Goal: Browse casually: Explore the website without a specific task or goal

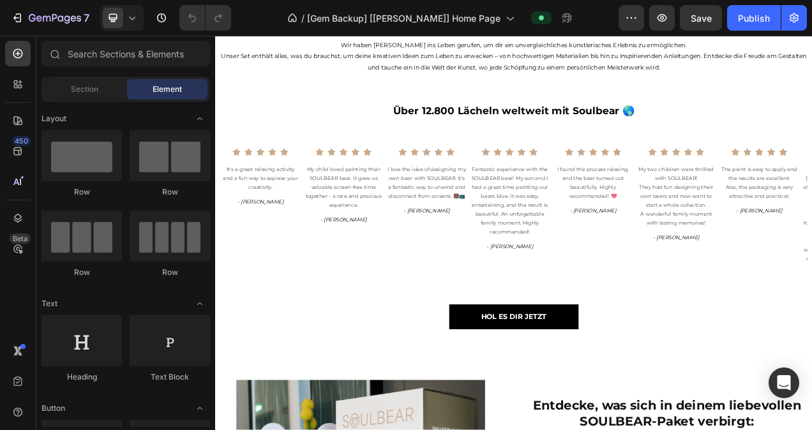
scroll to position [642, 0]
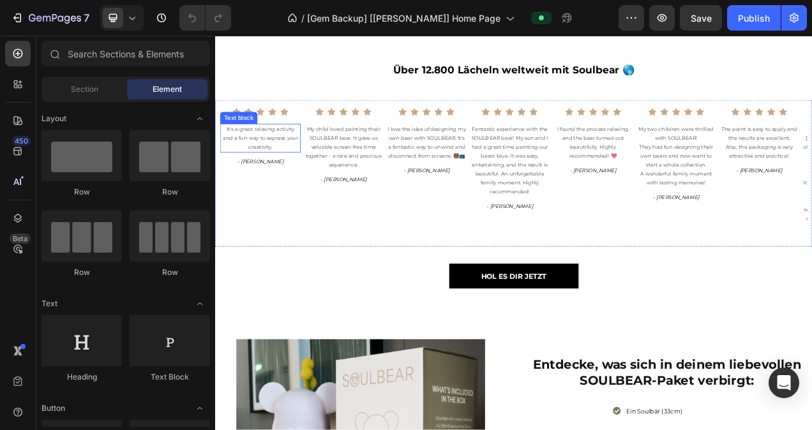
click at [269, 185] on p "It's a great relaxing activity and a fun way to express your creativity." at bounding box center [273, 167] width 101 height 34
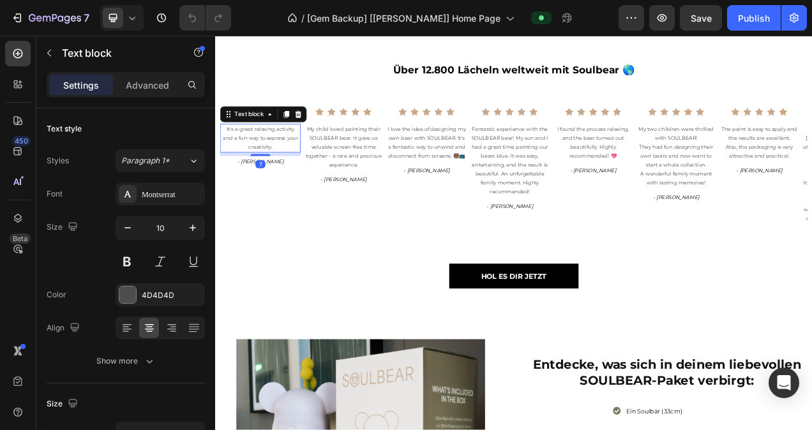
click at [297, 185] on p "It's a great relaxing activity and a fun way to express your creativity." at bounding box center [273, 167] width 101 height 34
drag, startPoint x: 297, startPoint y: 279, endPoint x: 224, endPoint y: 263, distance: 75.2
click at [224, 185] on p "It's a great relaxing activity and a fun way to express your creativity." at bounding box center [273, 167] width 101 height 34
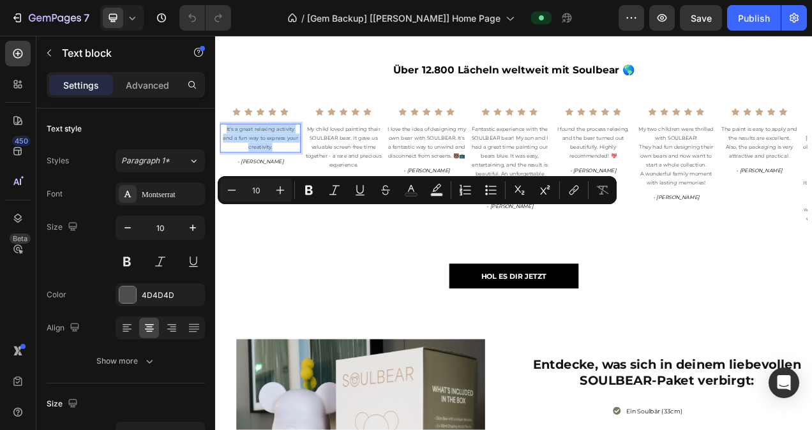
copy p "It's a great relaxing activity and a fun way to express your creativity."
click at [302, 203] on p "- [PERSON_NAME]" at bounding box center [273, 197] width 101 height 11
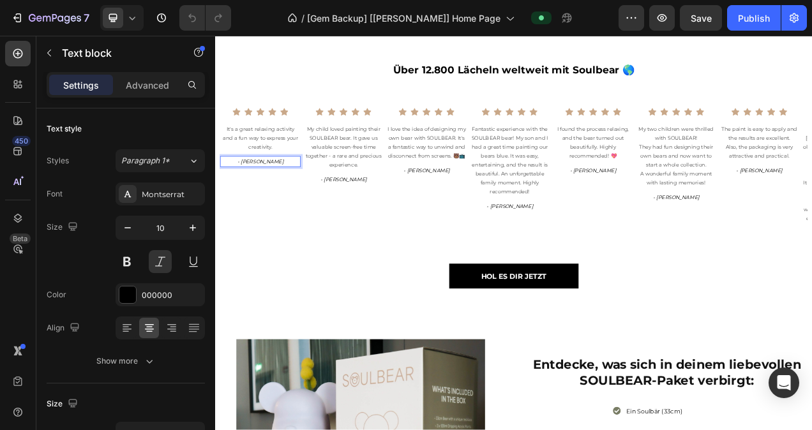
click at [302, 203] on p "- [PERSON_NAME]" at bounding box center [273, 197] width 101 height 11
drag, startPoint x: 302, startPoint y: 296, endPoint x: 252, endPoint y: 304, distance: 51.0
click at [252, 203] on p "- [PERSON_NAME]" at bounding box center [273, 197] width 101 height 11
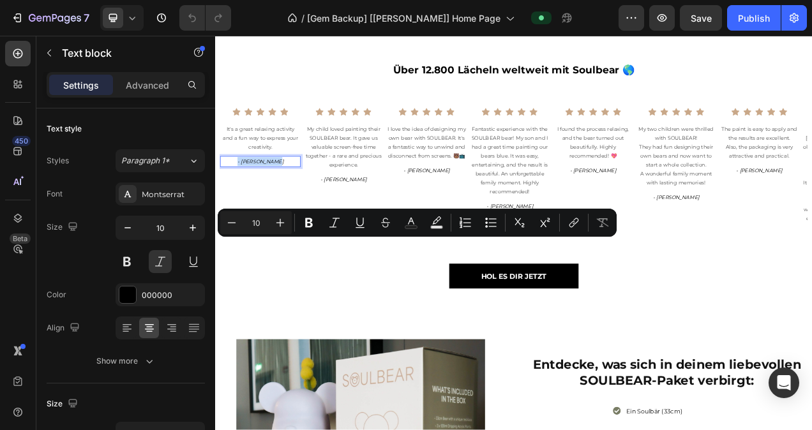
copy p "- [PERSON_NAME]"
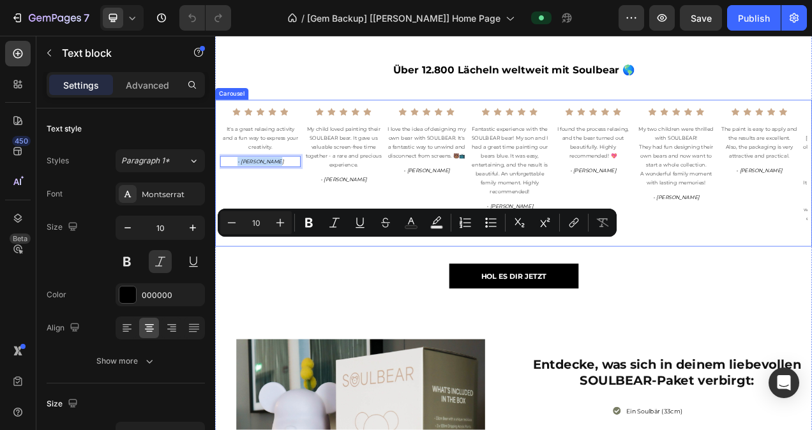
click at [322, 307] on div "Image Icon Icon Icon Icon Icon Icon List Hoz It's a great relaxing activity and…" at bounding box center [273, 212] width 103 height 188
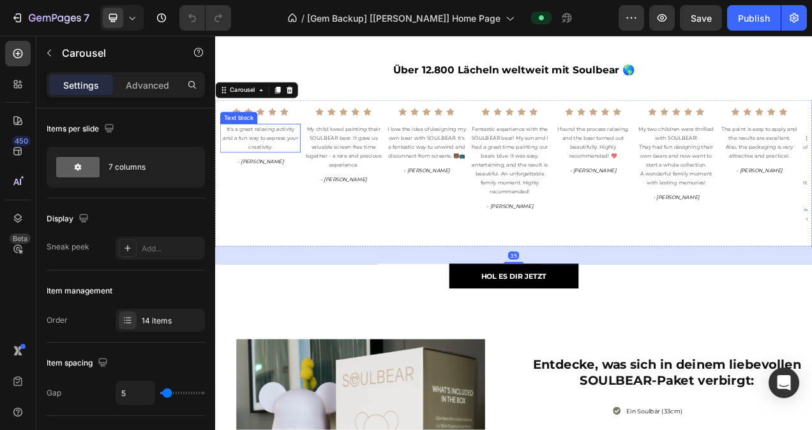
click at [294, 185] on p "It's a great relaxing activity and a fun way to express your creativity." at bounding box center [273, 167] width 101 height 34
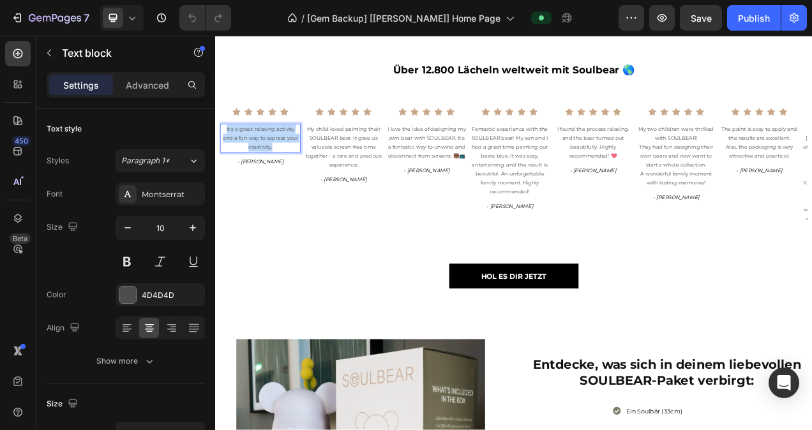
drag, startPoint x: 298, startPoint y: 278, endPoint x: 218, endPoint y: 256, distance: 82.7
click at [218, 256] on div "Image Icon Icon Icon Icon Icon Icon List Hoz It's a great relaxing activity and…" at bounding box center [598, 212] width 766 height 188
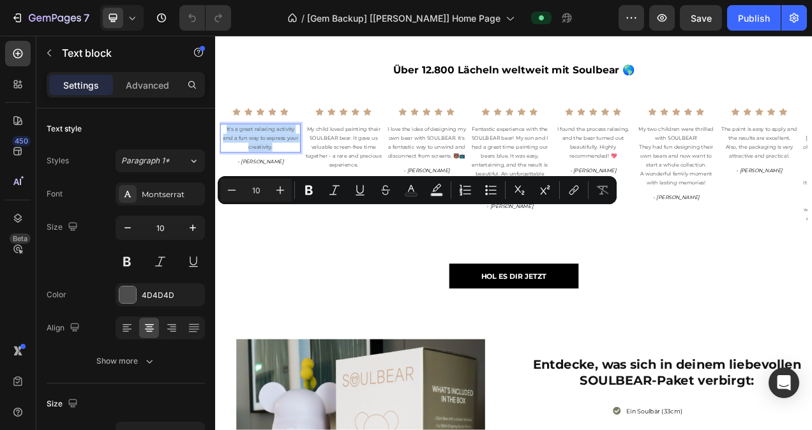
copy p "It's a great relaxing activity and a fun way to express your creativity."
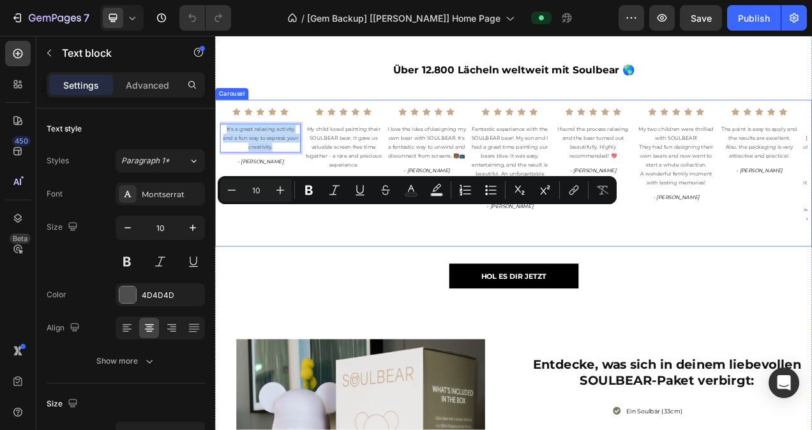
click at [271, 307] on div "Image Icon Icon Icon Icon Icon Icon List Hoz It's a great relaxing activity and…" at bounding box center [273, 212] width 103 height 188
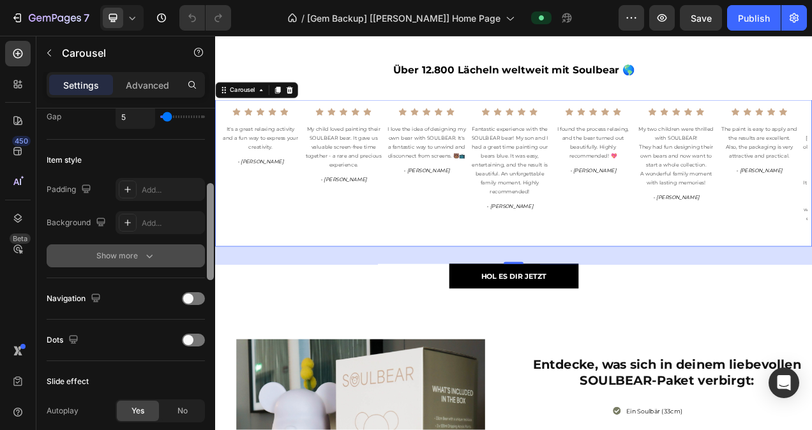
scroll to position [275, 0]
drag, startPoint x: 213, startPoint y: 188, endPoint x: 196, endPoint y: 263, distance: 76.7
click at [196, 263] on div "Items per slide 7 columns Display Sneak peek Add... Item management Order 14 it…" at bounding box center [125, 288] width 179 height 358
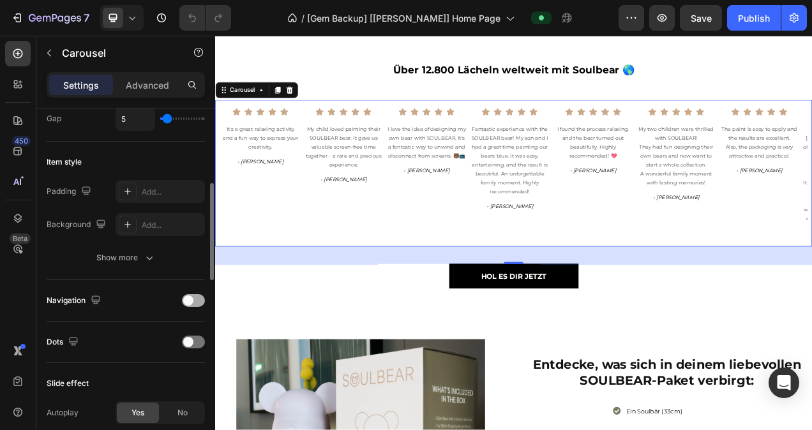
click at [193, 303] on div at bounding box center [193, 300] width 23 height 13
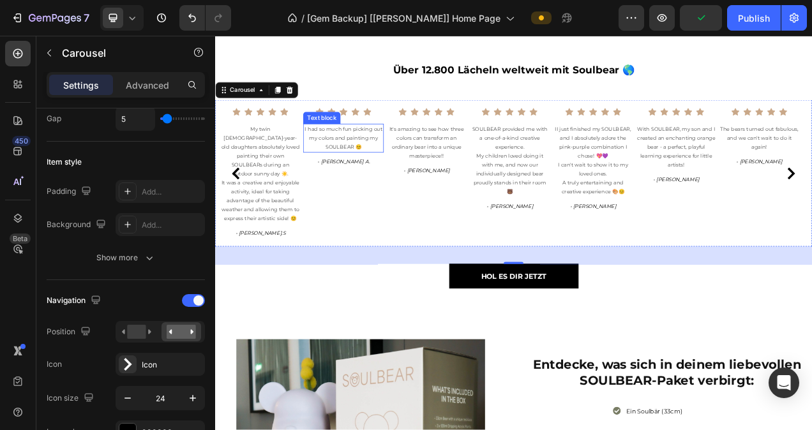
click at [415, 185] on p "I had so much fun picking out my colors and painting my SOULBEAR 😊" at bounding box center [380, 167] width 101 height 34
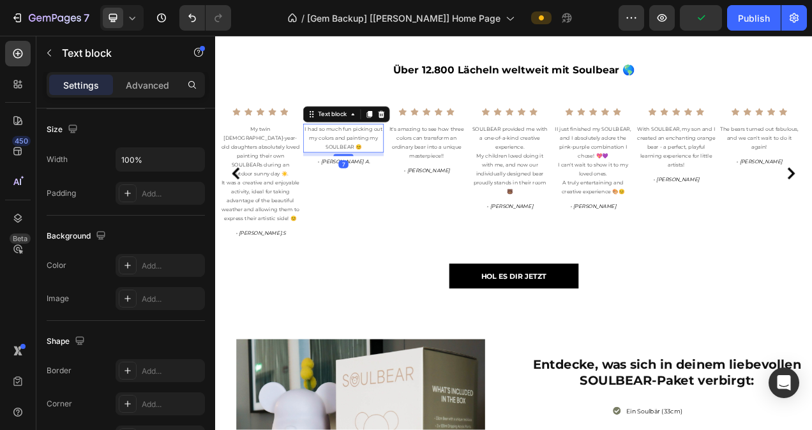
scroll to position [0, 0]
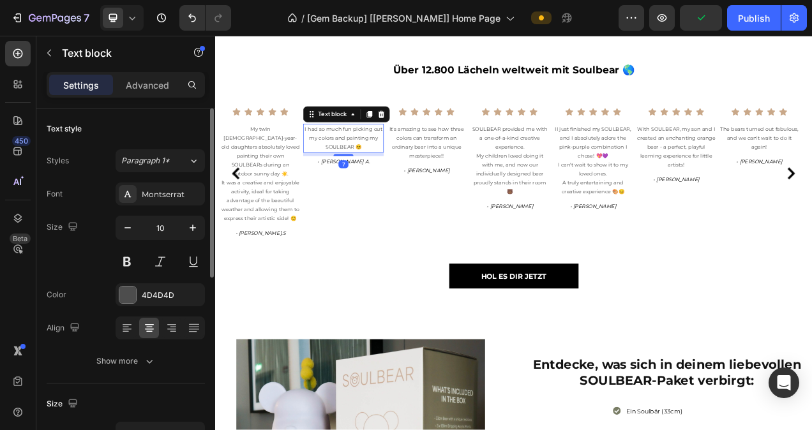
click at [415, 185] on p "I had so much fun picking out my colors and painting my SOULBEAR 😊" at bounding box center [380, 167] width 101 height 34
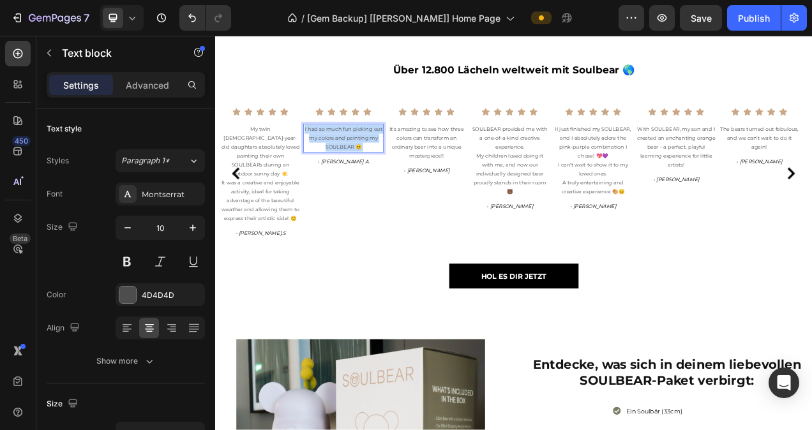
drag, startPoint x: 415, startPoint y: 278, endPoint x: 348, endPoint y: 261, distance: 69.2
click at [348, 185] on p "I had so much fun picking out my colors and painting my SOULBEAR 😊" at bounding box center [380, 167] width 101 height 34
click at [406, 185] on p "I had so much fun picking out my colors and painting my SOULBEAR 😊" at bounding box center [380, 167] width 101 height 34
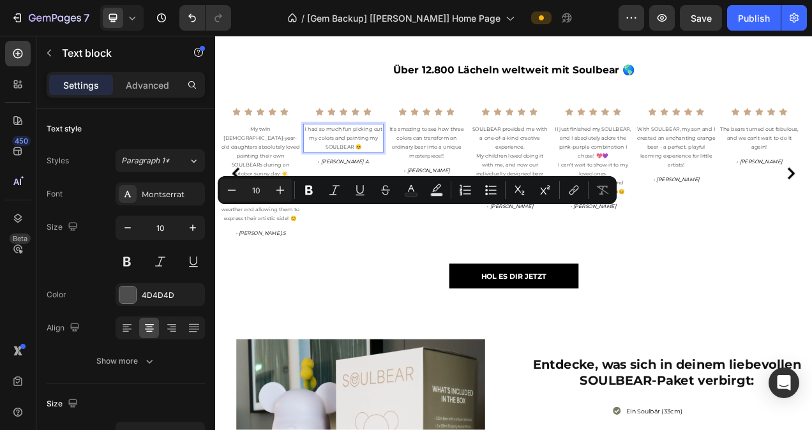
drag, startPoint x: 405, startPoint y: 280, endPoint x: 331, endPoint y: 264, distance: 75.3
click at [331, 185] on p "I had so much fun picking out my colors and painting my SOULBEAR 😊" at bounding box center [380, 167] width 101 height 34
copy p "I had so much fun picking out my colors and painting my SOULBEAR 😊"
click at [404, 203] on p "- [PERSON_NAME] A." at bounding box center [380, 197] width 101 height 11
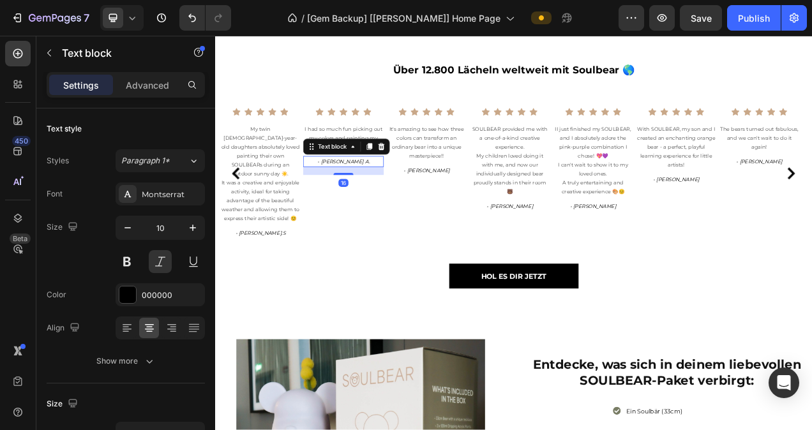
click at [404, 203] on p "- [PERSON_NAME] A." at bounding box center [380, 197] width 101 height 11
drag, startPoint x: 404, startPoint y: 299, endPoint x: 353, endPoint y: 301, distance: 51.1
click at [353, 203] on p "- [PERSON_NAME] A." at bounding box center [380, 197] width 101 height 11
click at [403, 203] on p "- [PERSON_NAME] A." at bounding box center [380, 197] width 101 height 11
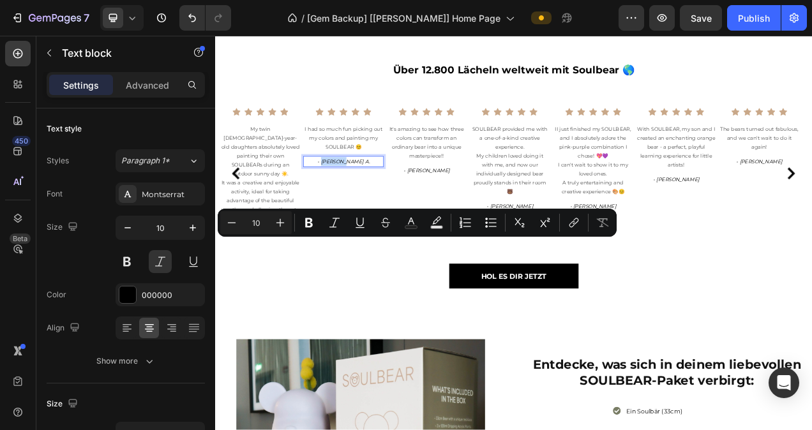
drag, startPoint x: 398, startPoint y: 298, endPoint x: 369, endPoint y: 303, distance: 29.7
click at [369, 203] on p "- [PERSON_NAME] A." at bounding box center [380, 197] width 101 height 11
copy p "[PERSON_NAME] A."
click at [717, 219] on p "I can't wait to show it to my loved ones." at bounding box center [700, 207] width 101 height 23
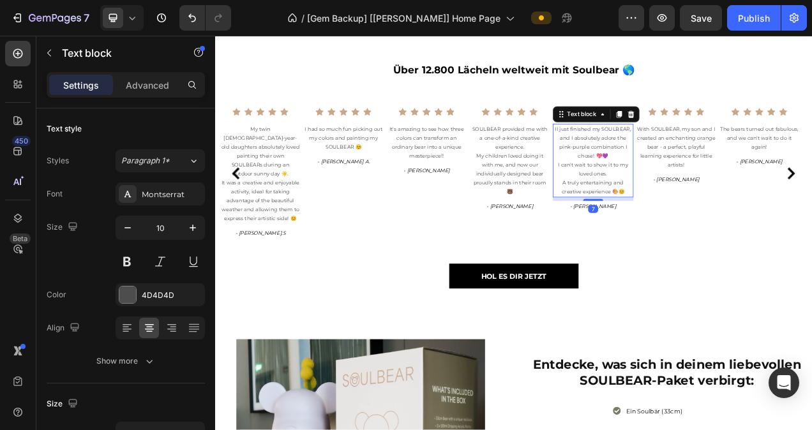
click at [740, 242] on p "A truly entertaining and creative experience 🎨😊" at bounding box center [700, 230] width 101 height 23
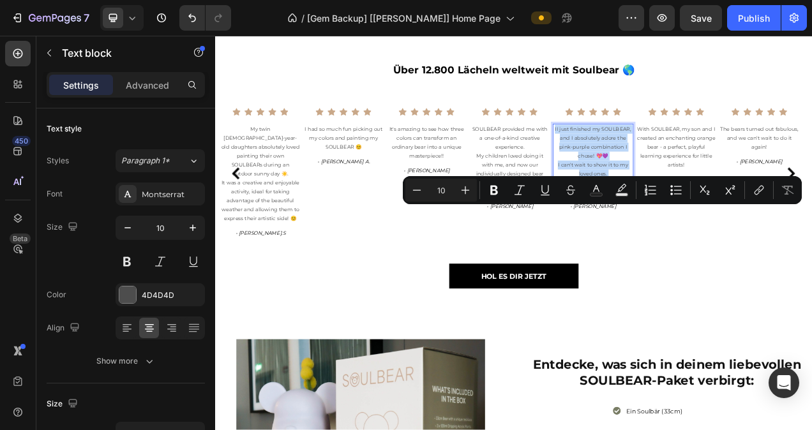
drag, startPoint x: 742, startPoint y: 335, endPoint x: 650, endPoint y: 261, distance: 118.5
click at [650, 243] on div "II just finished my SOULBEAR, and I absolutely adore the pink-purple combinatio…" at bounding box center [700, 196] width 103 height 95
copy div "II just finished my SOULBEAR, and I absolutely adore the pink-purple combinatio…"
click at [726, 261] on p "- [PERSON_NAME]" at bounding box center [700, 254] width 101 height 11
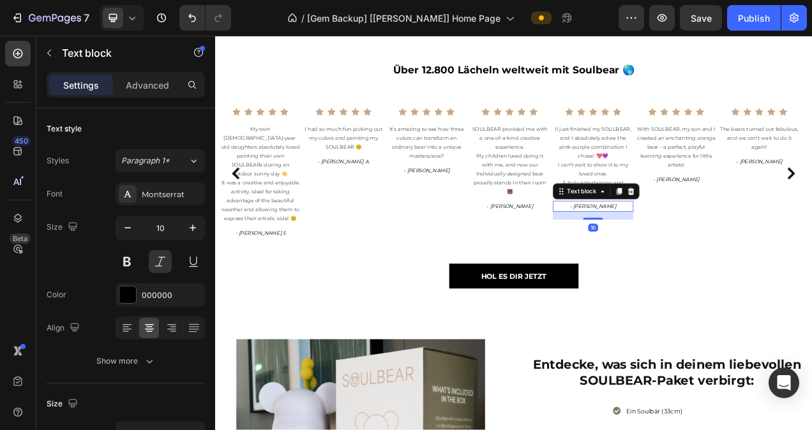
click at [726, 261] on p "- [PERSON_NAME]" at bounding box center [700, 254] width 101 height 11
drag, startPoint x: 726, startPoint y: 356, endPoint x: 684, endPoint y: 357, distance: 42.2
click at [684, 261] on p "- [PERSON_NAME]" at bounding box center [700, 254] width 101 height 11
click at [718, 261] on p "- [PERSON_NAME]" at bounding box center [700, 254] width 101 height 11
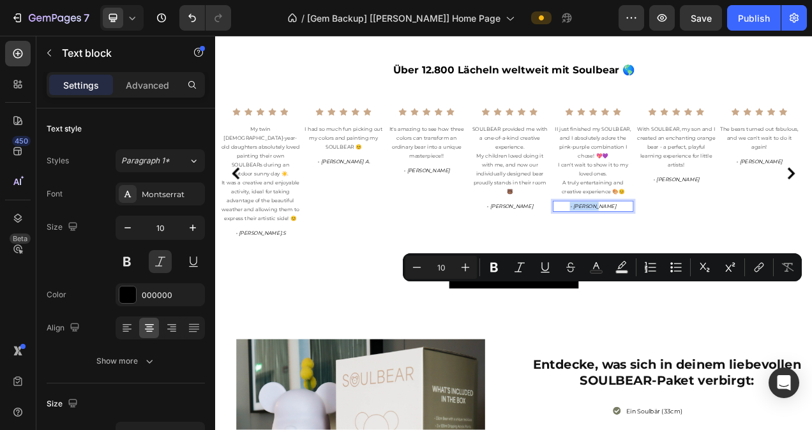
drag, startPoint x: 718, startPoint y: 356, endPoint x: 684, endPoint y: 361, distance: 34.2
click at [684, 261] on p "- [PERSON_NAME]" at bounding box center [700, 254] width 101 height 11
copy p "- [PERSON_NAME]"
click at [789, 208] on p "With SOULBEAR, my son and I created an enchanting orange bear - a perfect, play…" at bounding box center [807, 178] width 101 height 57
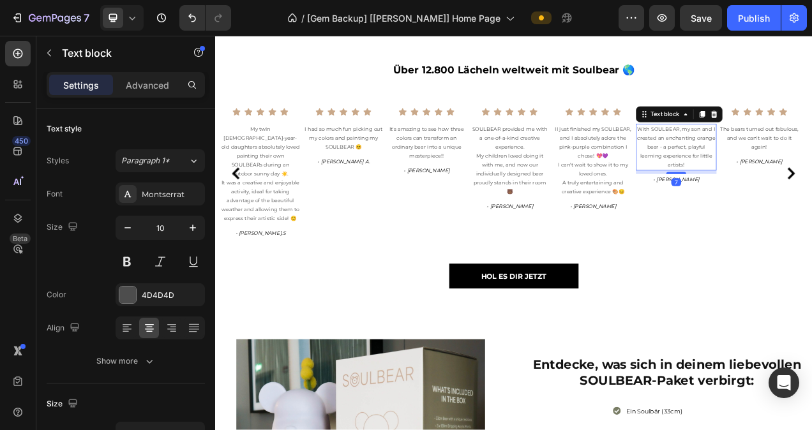
click at [812, 208] on p "With SOULBEAR, my son and I created an enchanting orange bear - a perfect, play…" at bounding box center [807, 178] width 101 height 57
drag, startPoint x: 824, startPoint y: 302, endPoint x: 759, endPoint y: 259, distance: 78.5
click at [759, 208] on p "With SOULBEAR, my son and I created an enchanting orange bear - a perfect, play…" at bounding box center [807, 178] width 101 height 57
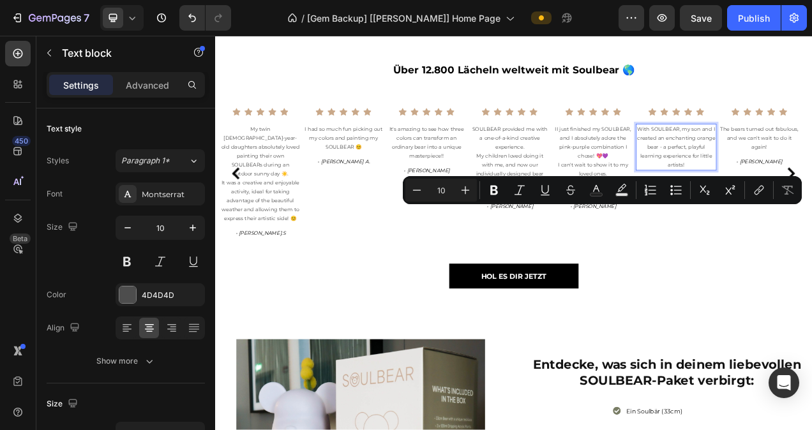
copy p "With SOULBEAR, my son and I created an enchanting orange bear - a perfect, play…"
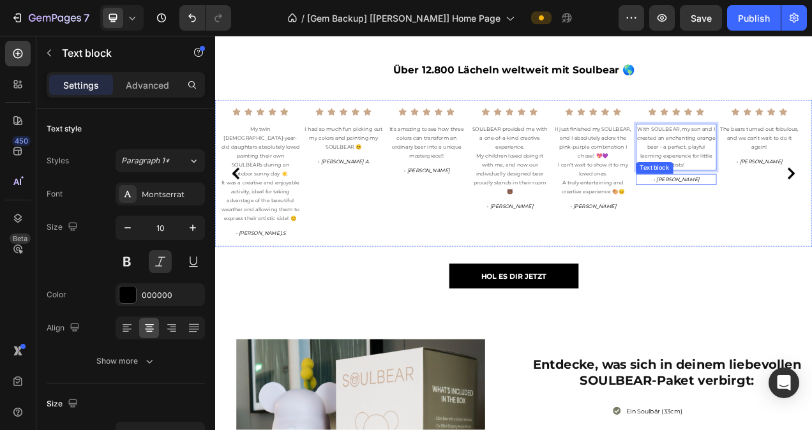
click at [812, 226] on p "- [PERSON_NAME]" at bounding box center [807, 220] width 101 height 11
drag, startPoint x: 832, startPoint y: 322, endPoint x: 786, endPoint y: 320, distance: 46.1
click at [786, 226] on p "- [PERSON_NAME]" at bounding box center [807, 220] width 101 height 11
click at [812, 226] on p "- [PERSON_NAME]" at bounding box center [807, 220] width 101 height 11
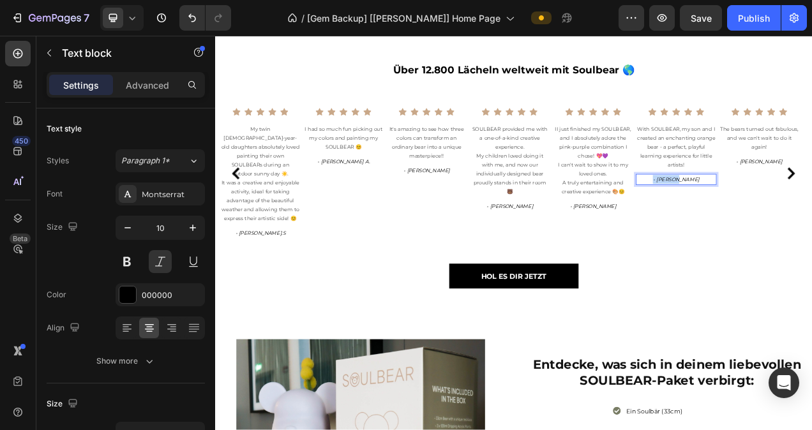
drag, startPoint x: 822, startPoint y: 321, endPoint x: 794, endPoint y: 327, distance: 28.1
click at [794, 226] on p "- [PERSON_NAME]" at bounding box center [807, 220] width 101 height 11
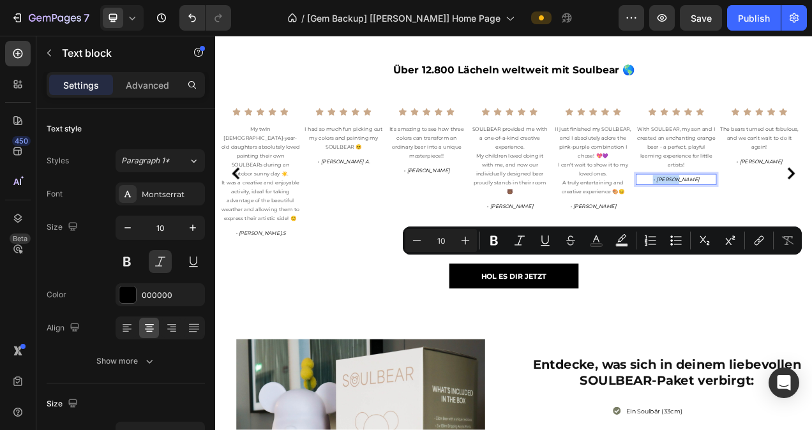
copy p "- [PERSON_NAME]"
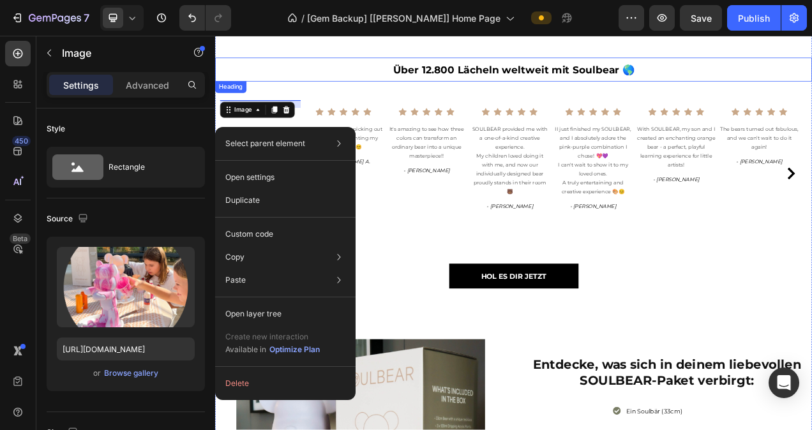
click at [409, 80] on p "Über 12.800 Lächeln weltweit mit Soulbear 🌎" at bounding box center [598, 79] width 764 height 29
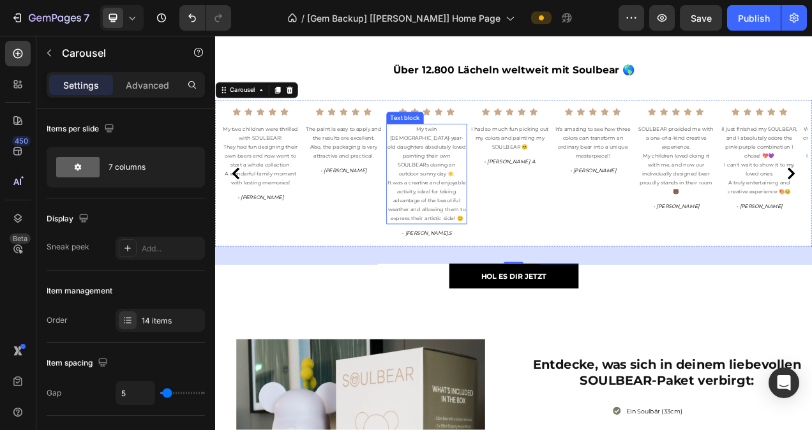
click at [501, 219] on p "My twin [DEMOGRAPHIC_DATA]-year-old daughters absolutely loved painting their o…" at bounding box center [486, 184] width 101 height 69
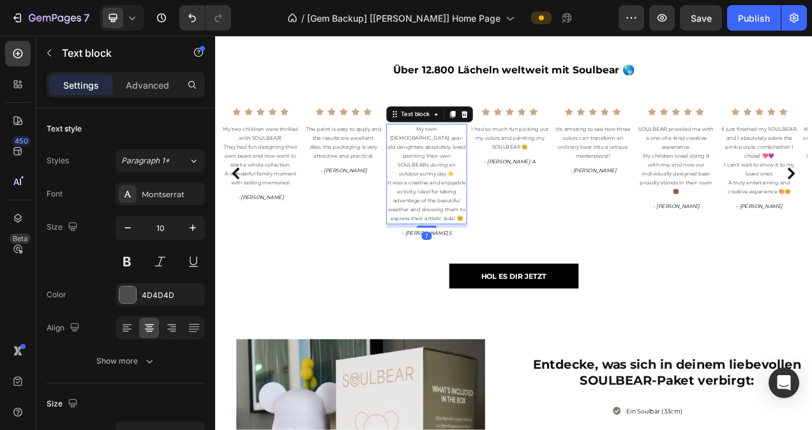
click at [533, 277] on p "It was a creative and enjoyable activity, ideal for taking advantage of the bea…" at bounding box center [486, 247] width 101 height 57
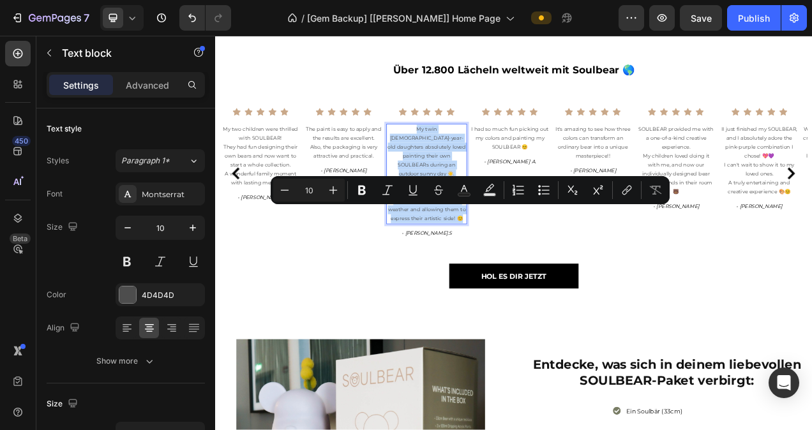
drag, startPoint x: 533, startPoint y: 351, endPoint x: 437, endPoint y: 258, distance: 133.2
click at [437, 258] on div "My twin [DEMOGRAPHIC_DATA]-year-old daughters absolutely loved painting their o…" at bounding box center [486, 213] width 103 height 129
copy div "My twin [DEMOGRAPHIC_DATA]-year-old daughters absolutely loved painting their o…"
click at [505, 295] on p "- [PERSON_NAME].S" at bounding box center [486, 289] width 101 height 11
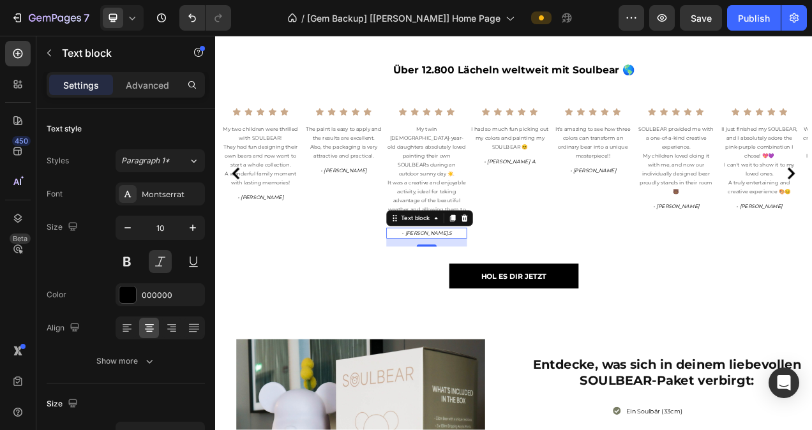
click at [506, 295] on p "- [PERSON_NAME].S" at bounding box center [486, 289] width 101 height 11
drag, startPoint x: 506, startPoint y: 368, endPoint x: 466, endPoint y: 368, distance: 40.9
click at [466, 295] on p "- [PERSON_NAME].S" at bounding box center [486, 289] width 101 height 11
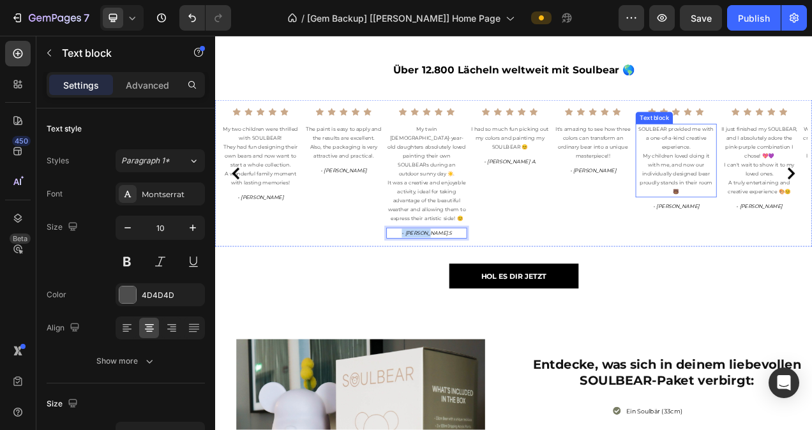
click at [802, 242] on p "My children loved doing it with me, and now our individually designed bear prou…" at bounding box center [807, 213] width 101 height 57
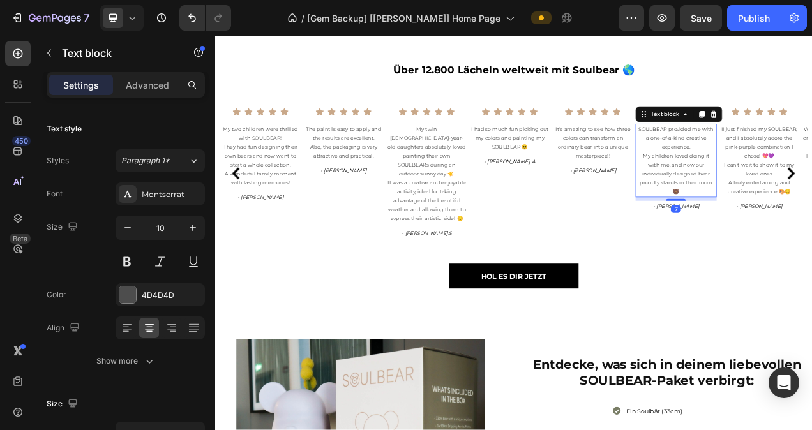
click at [812, 242] on p "My children loved doing it with me, and now our individually designed bear prou…" at bounding box center [807, 213] width 101 height 57
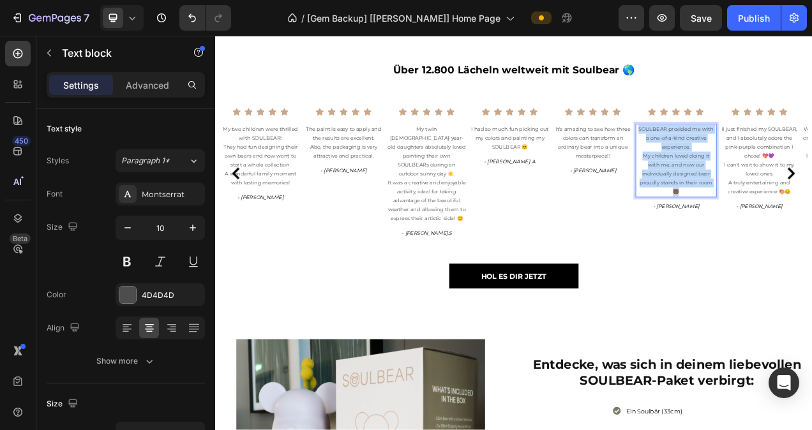
drag, startPoint x: 837, startPoint y: 327, endPoint x: 757, endPoint y: 259, distance: 104.7
click at [757, 243] on div "SOULBEAR provided me with a one-of-a-kind creative experience. My children love…" at bounding box center [806, 196] width 103 height 95
click at [812, 262] on div "- [PERSON_NAME]" at bounding box center [806, 255] width 103 height 14
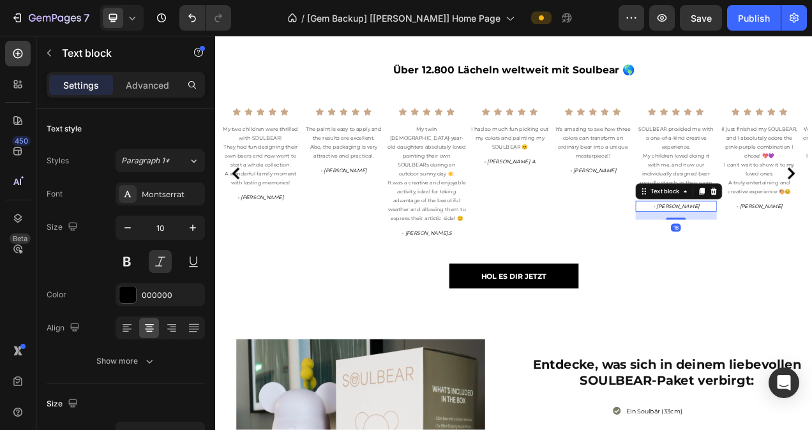
click at [812, 261] on p "- [PERSON_NAME]" at bounding box center [807, 254] width 101 height 11
drag, startPoint x: 832, startPoint y: 344, endPoint x: 790, endPoint y: 347, distance: 42.3
click at [790, 261] on p "- [PERSON_NAME]" at bounding box center [807, 254] width 101 height 11
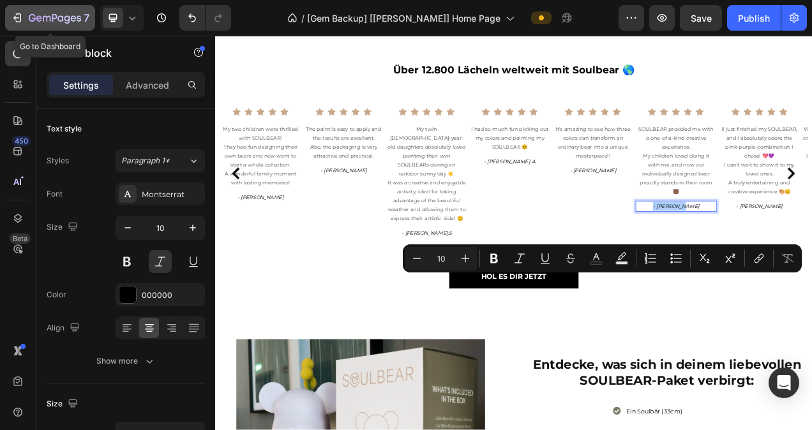
click at [17, 17] on icon "button" at bounding box center [16, 18] width 6 height 4
